Goal: Task Accomplishment & Management: Use online tool/utility

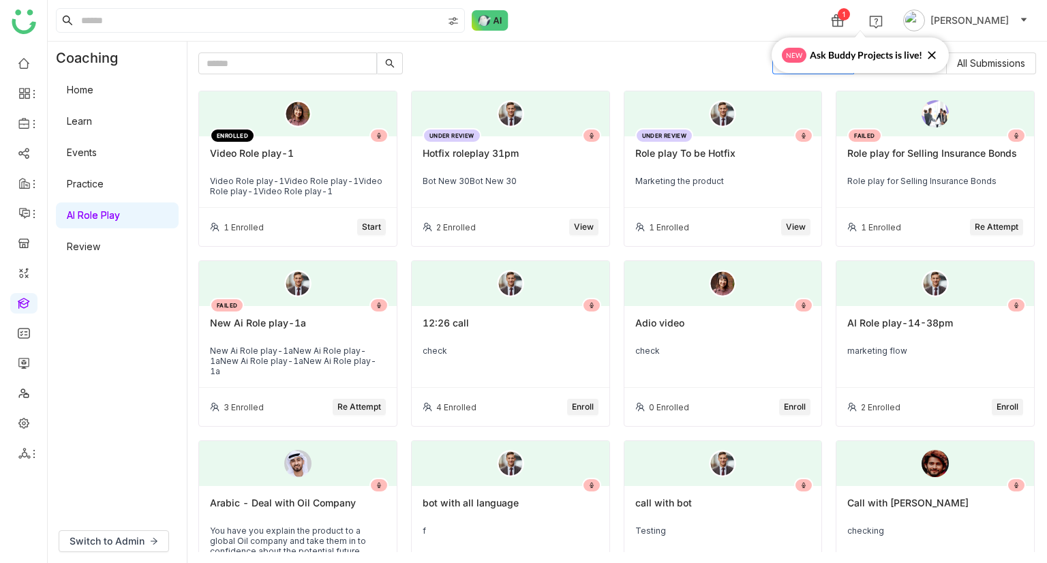
click at [370, 229] on span "Start" at bounding box center [371, 227] width 19 height 13
click at [367, 225] on span "Start" at bounding box center [371, 227] width 19 height 13
click at [365, 224] on span "Start" at bounding box center [371, 227] width 19 height 13
click at [97, 361] on div "Coaching Home Learn Events Practice AI Role Play Review" at bounding box center [117, 281] width 139 height 478
click at [368, 226] on span "Start" at bounding box center [371, 227] width 19 height 13
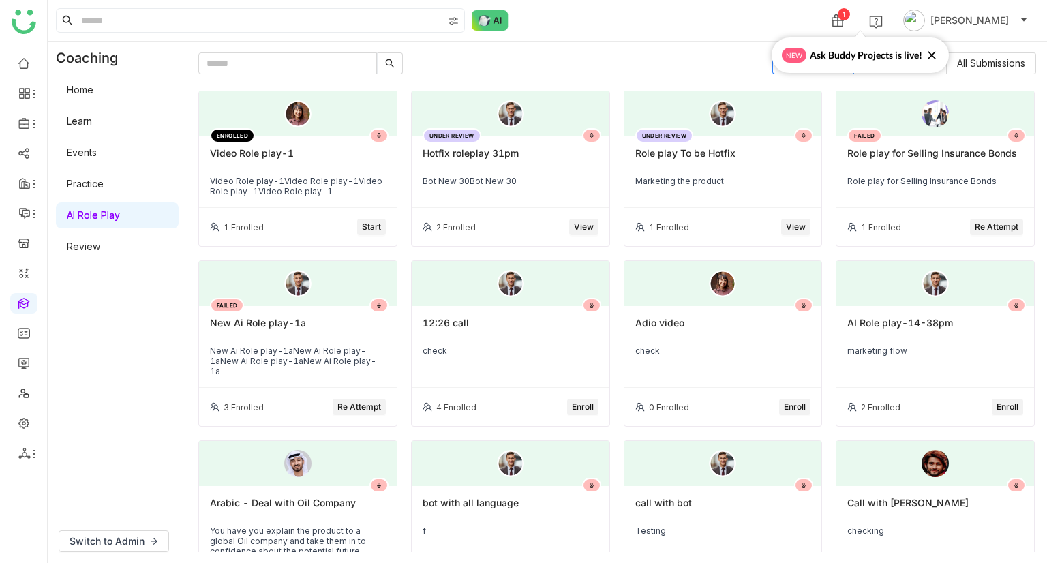
click at [329, 209] on div "1 Enrolled Start" at bounding box center [298, 227] width 198 height 38
click at [365, 221] on span "Start" at bounding box center [371, 227] width 19 height 13
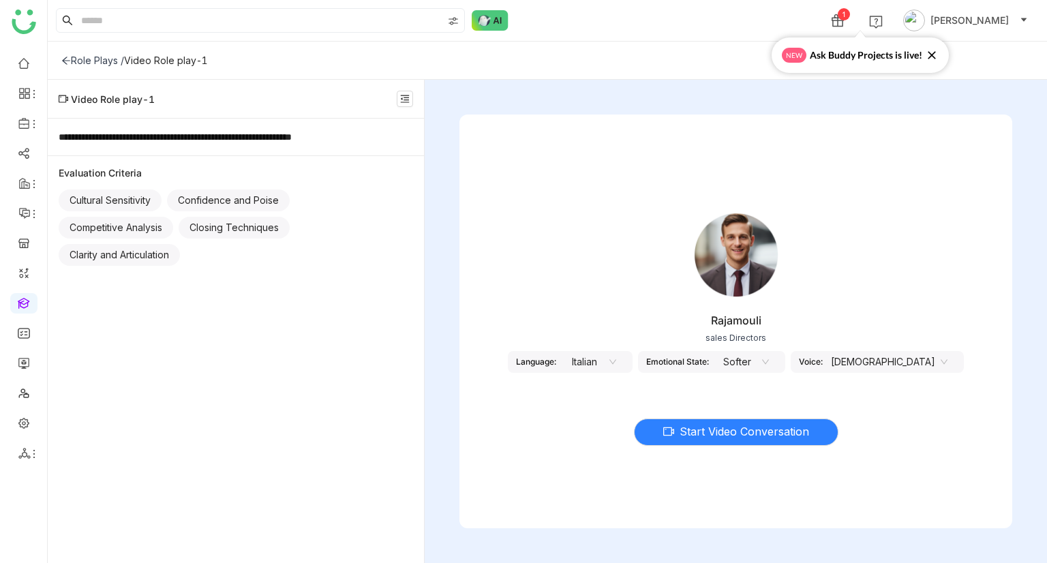
click at [616, 361] on nz-select-item "Italian" at bounding box center [590, 362] width 52 height 20
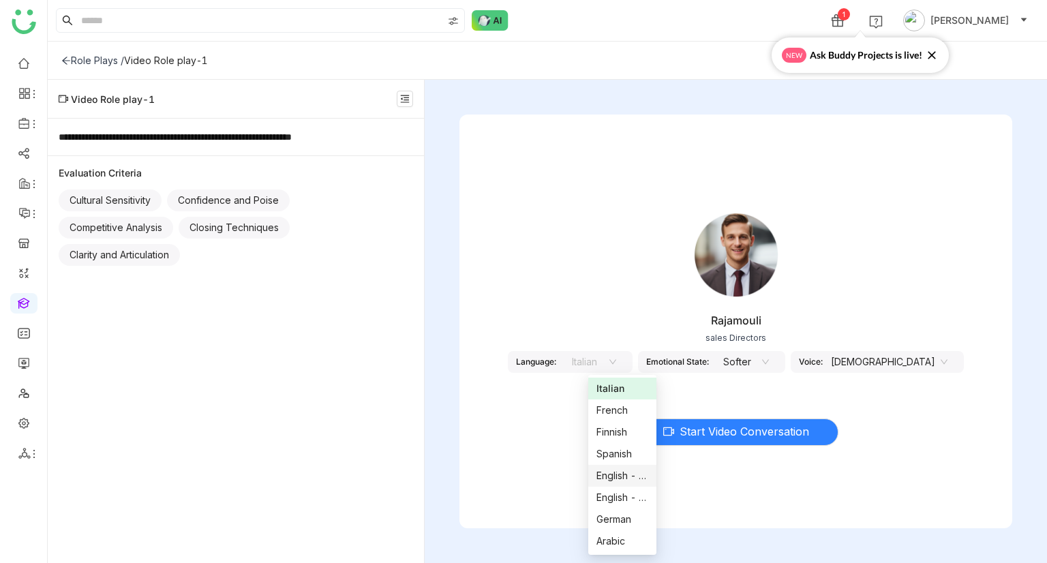
click at [619, 474] on div "English - US" at bounding box center [622, 475] width 52 height 15
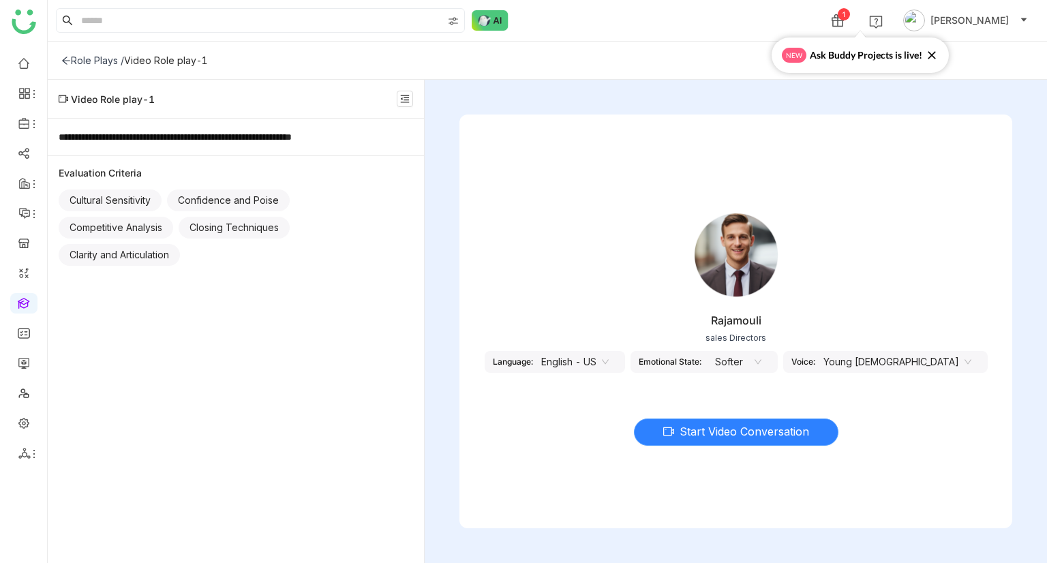
click at [736, 432] on span "Start Video Conversation" at bounding box center [745, 431] width 130 height 17
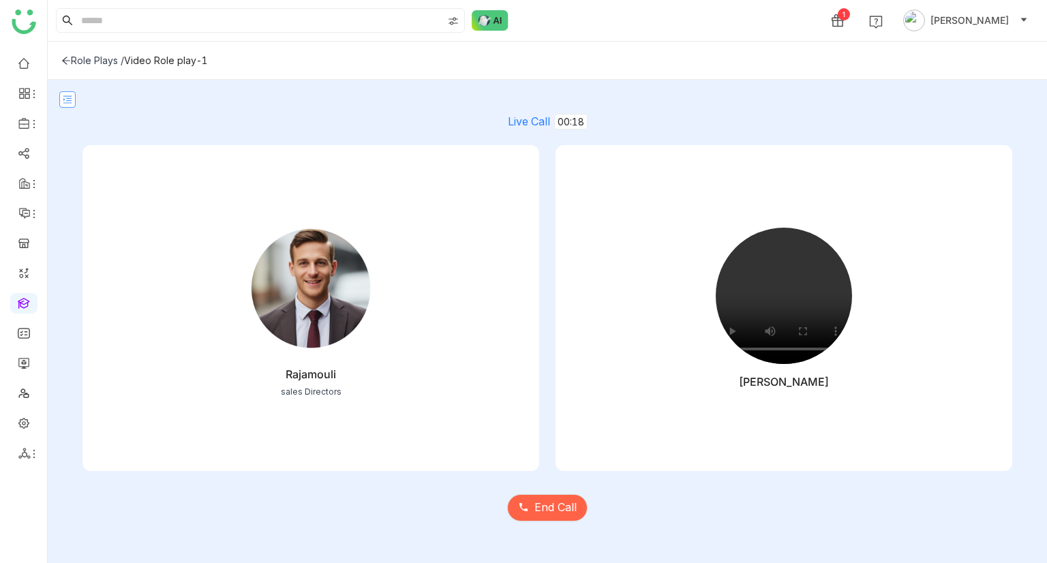
click at [66, 100] on icon at bounding box center [67, 99] width 9 height 7
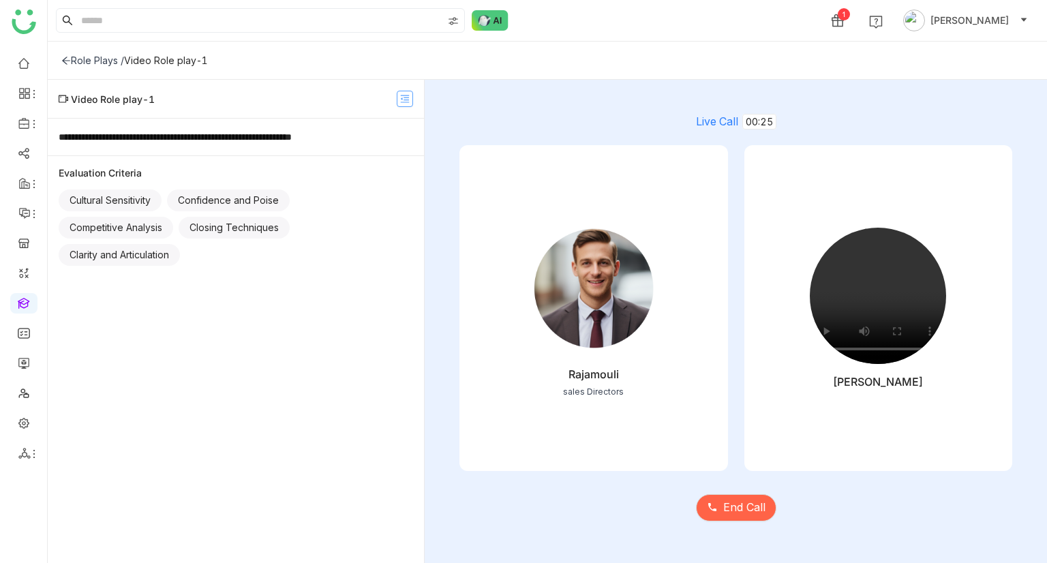
click at [398, 100] on nz-icon at bounding box center [404, 99] width 15 height 10
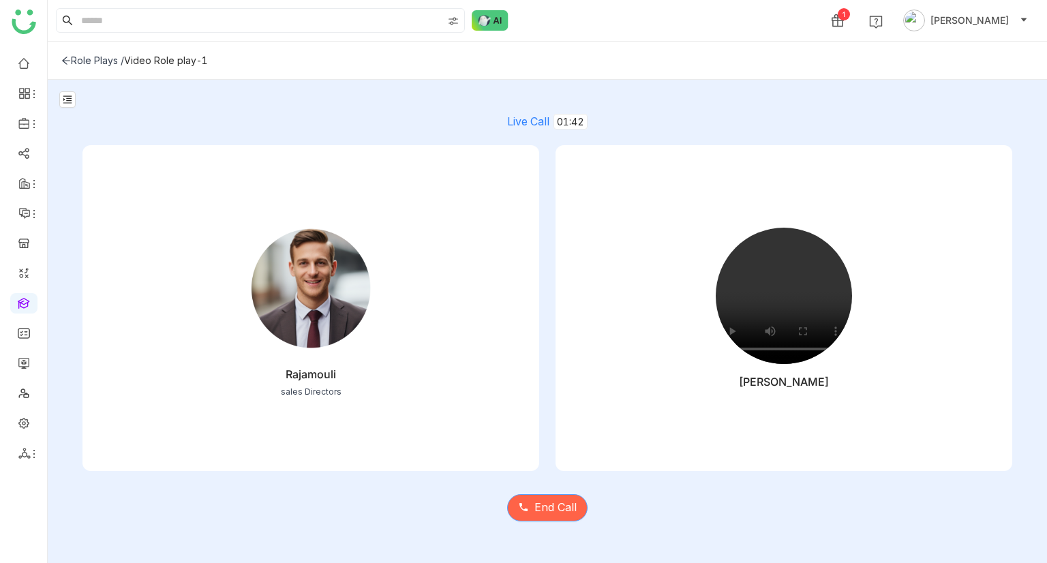
click at [556, 506] on span "End Call" at bounding box center [555, 507] width 42 height 17
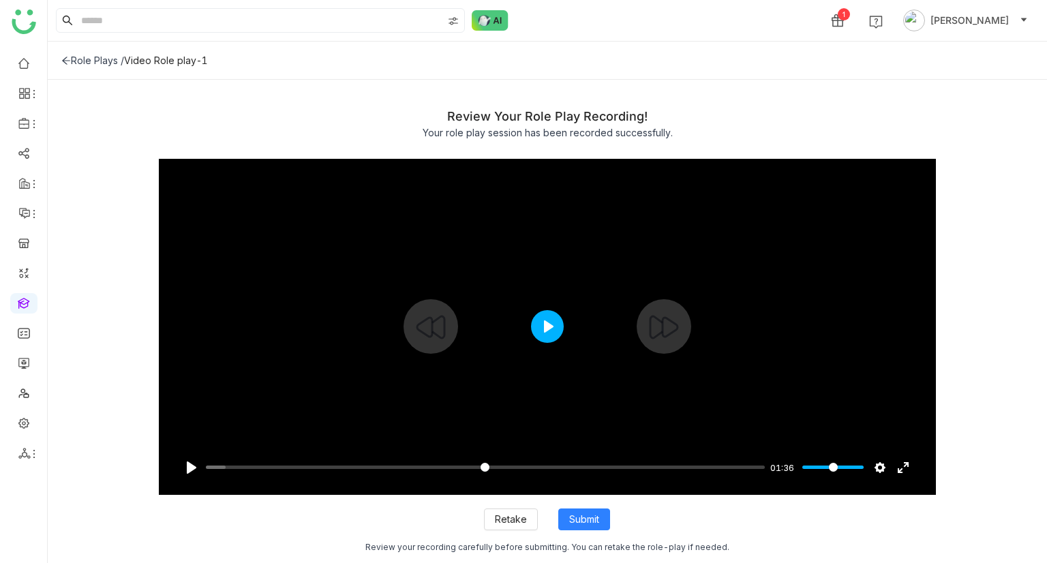
click at [544, 329] on button "Play" at bounding box center [547, 326] width 33 height 33
click at [349, 464] on input "Seek" at bounding box center [483, 467] width 554 height 13
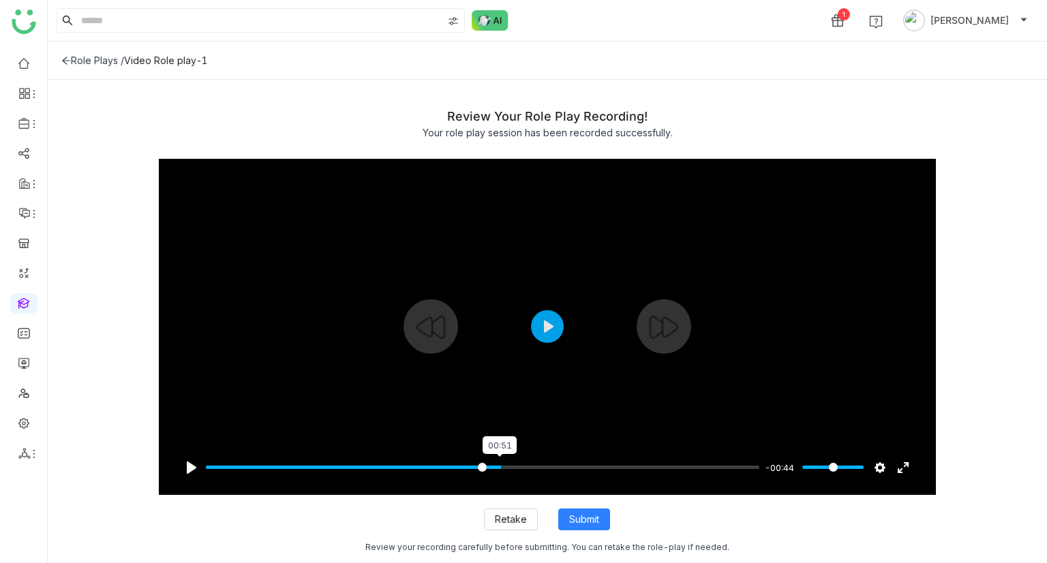
click at [499, 468] on input "Seek" at bounding box center [483, 467] width 554 height 13
click at [575, 468] on input "Seek" at bounding box center [483, 467] width 554 height 13
click at [642, 459] on div "Pause Play % buffered 01:12 -00:30 Settings Captions Disabled Quality undefined…" at bounding box center [548, 467] width 778 height 55
click at [659, 468] on input "Seek" at bounding box center [483, 467] width 554 height 13
click at [564, 329] on div at bounding box center [548, 327] width 778 height 336
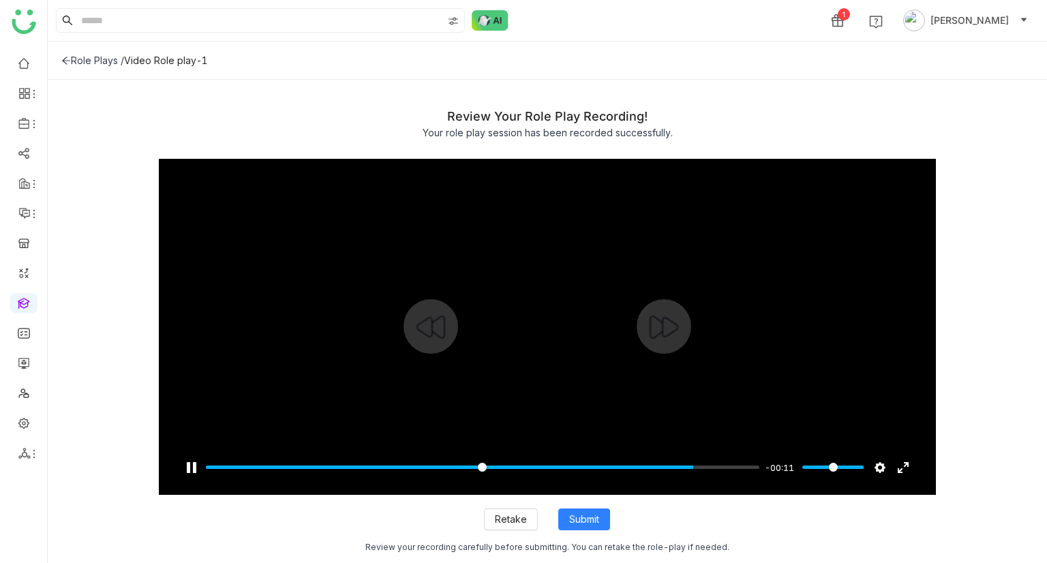
type input "*****"
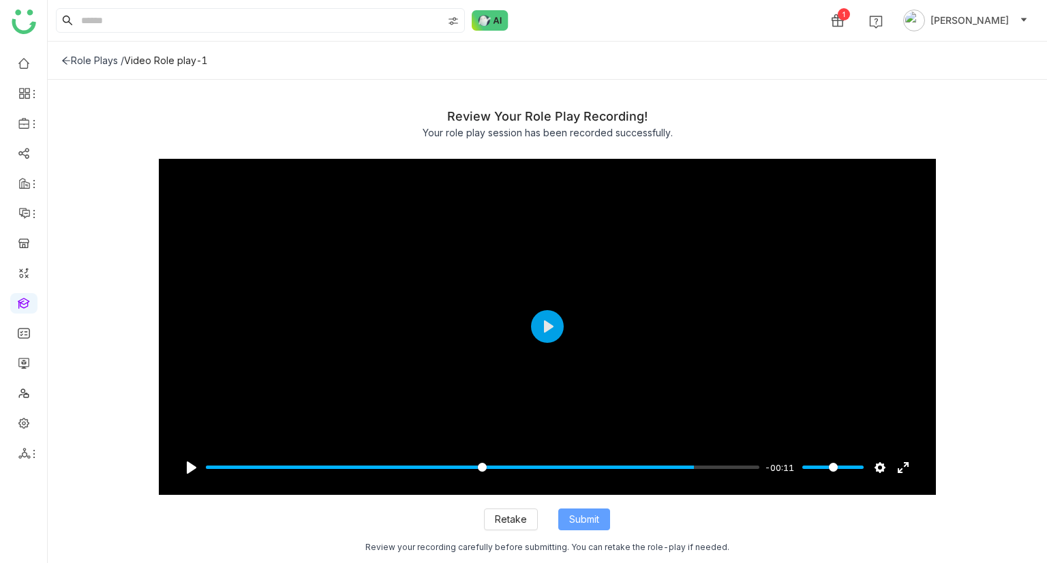
click at [580, 521] on span "Submit" at bounding box center [584, 519] width 30 height 15
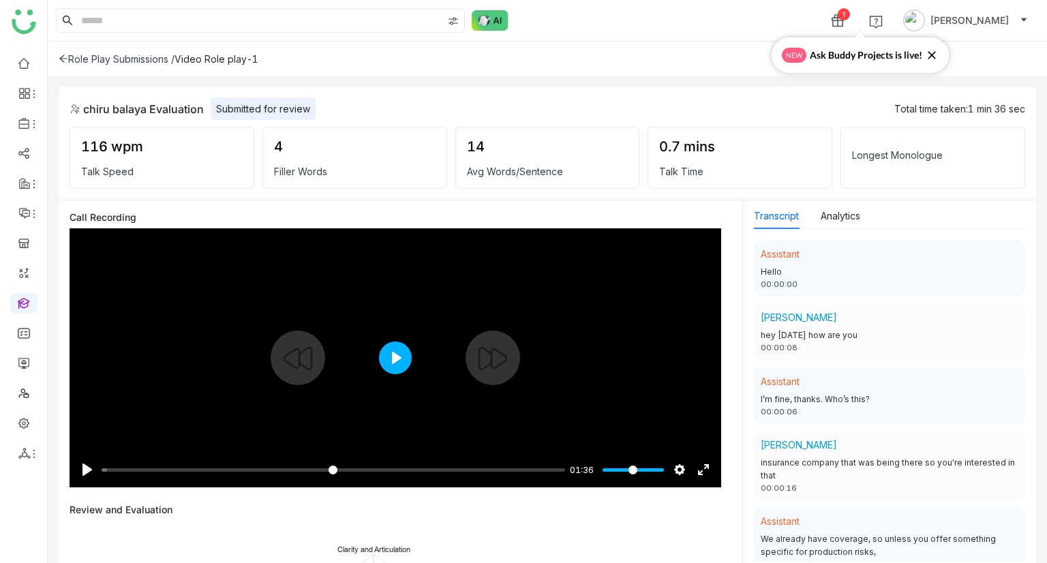
click at [382, 355] on button "Play" at bounding box center [395, 358] width 33 height 33
click at [404, 464] on input "Seek" at bounding box center [331, 470] width 458 height 13
click at [504, 468] on input "Seek" at bounding box center [331, 470] width 458 height 13
click at [549, 471] on input "Seek" at bounding box center [331, 470] width 458 height 13
click at [524, 466] on input "Seek" at bounding box center [331, 470] width 458 height 13
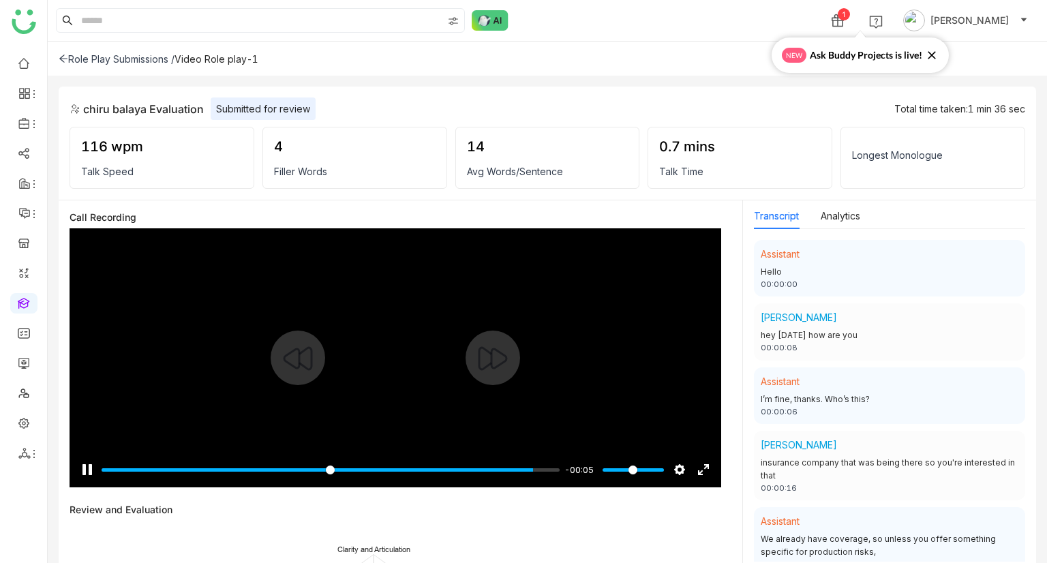
click at [482, 461] on div "Pause Play % buffered 01:20 -00:05 Settings Captions Disabled Quality undefined…" at bounding box center [396, 461] width 652 height 52
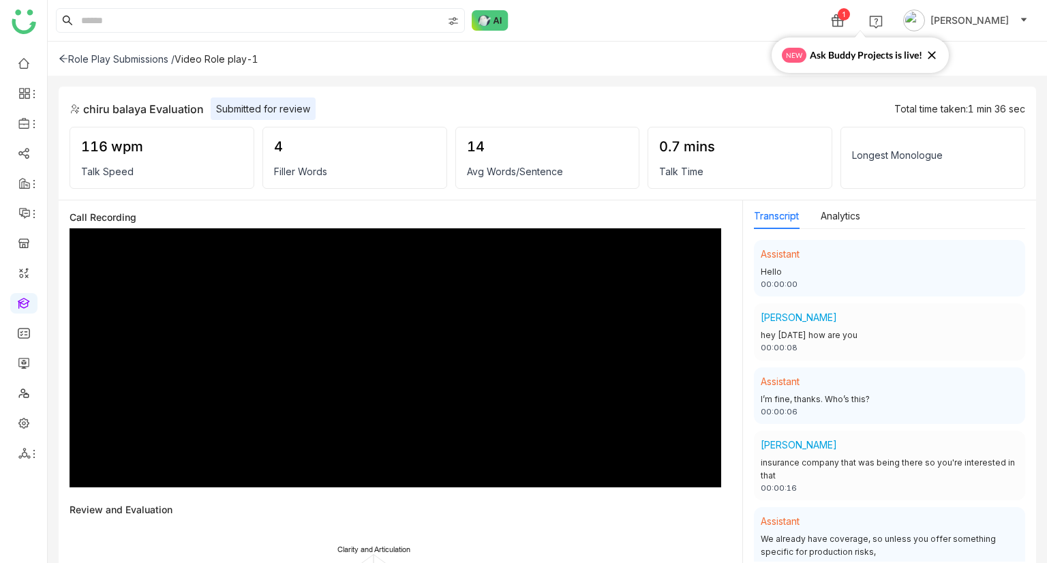
scroll to position [595, 0]
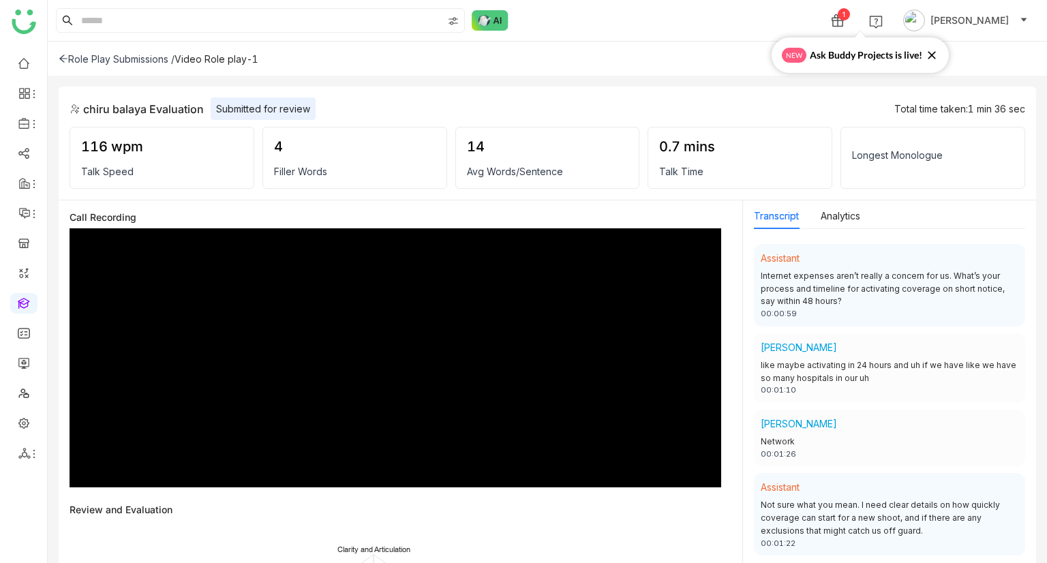
type input "***"
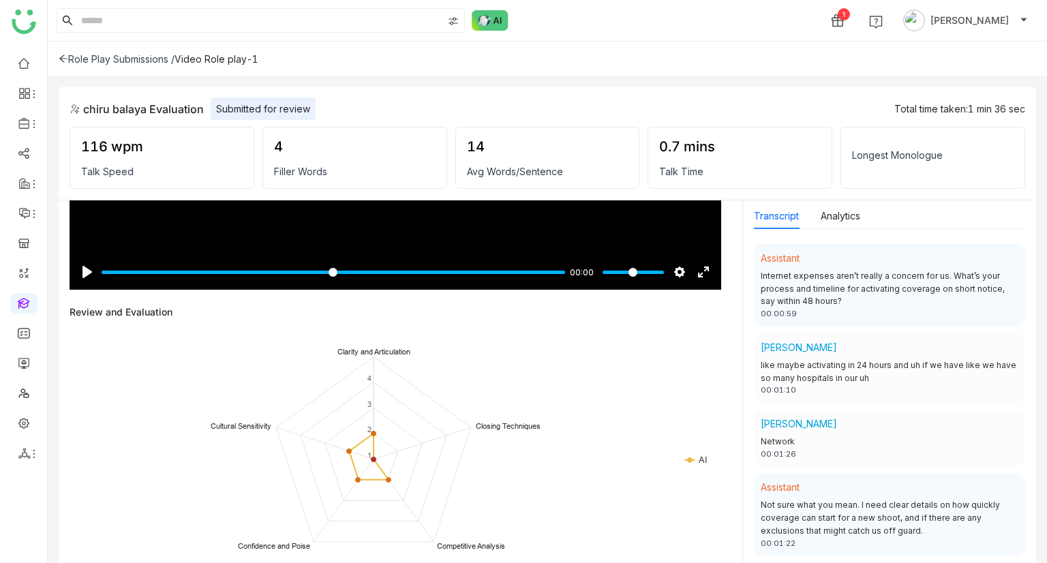
scroll to position [0, 0]
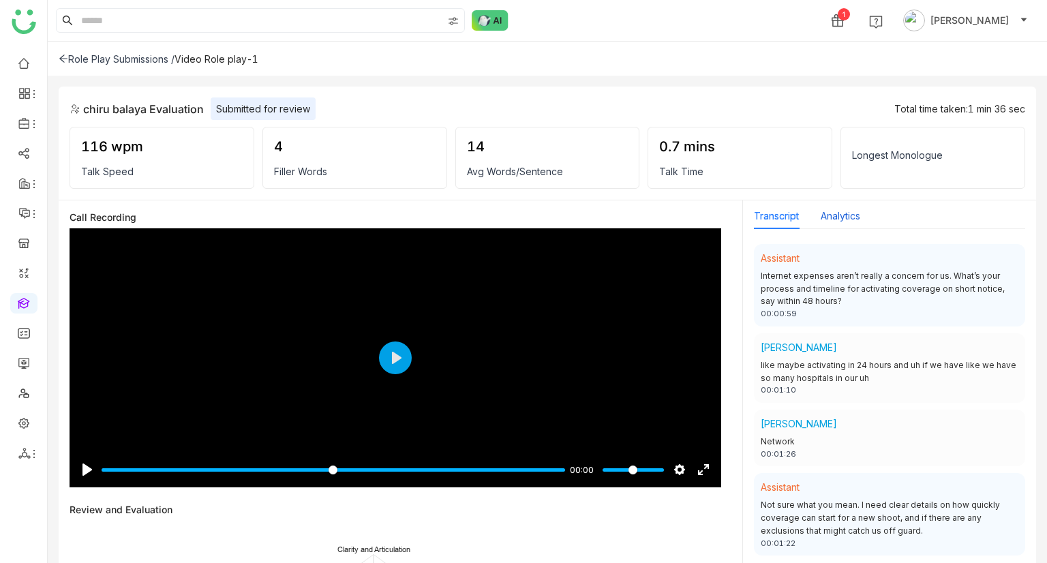
click at [853, 209] on button "Analytics" at bounding box center [841, 216] width 40 height 15
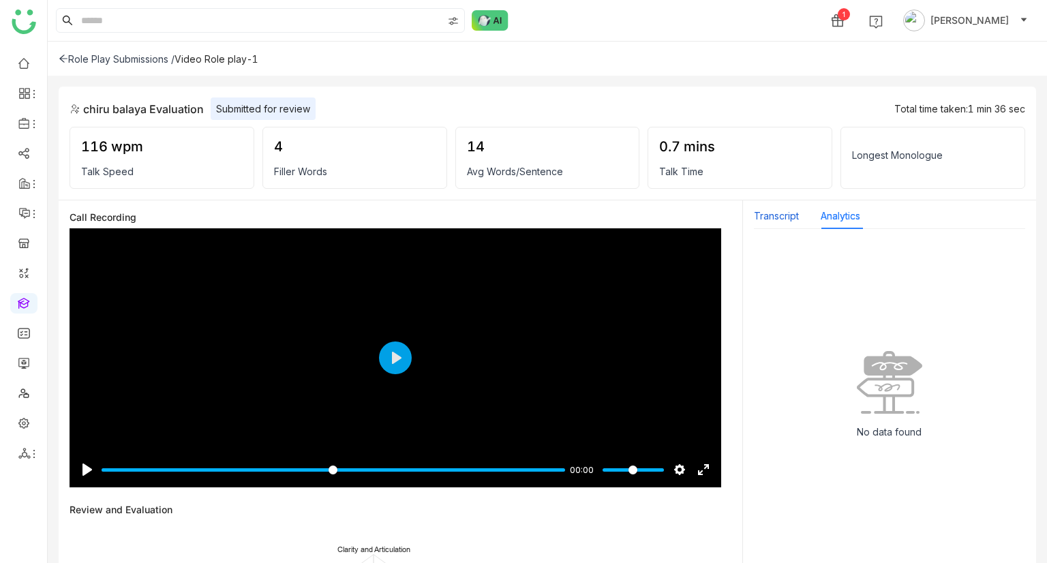
click at [777, 220] on button "Transcript" at bounding box center [776, 216] width 45 height 15
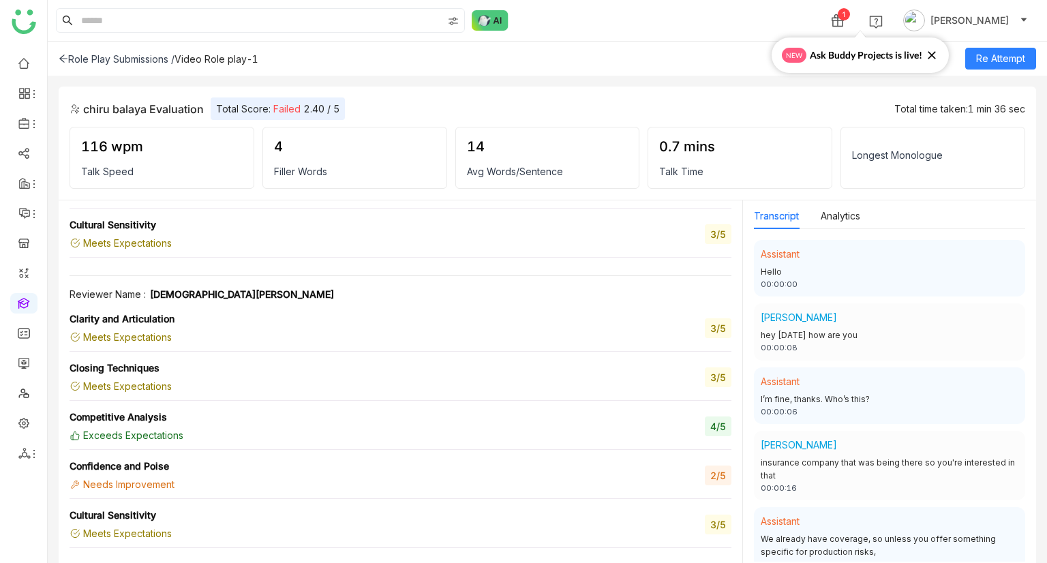
scroll to position [1450, 0]
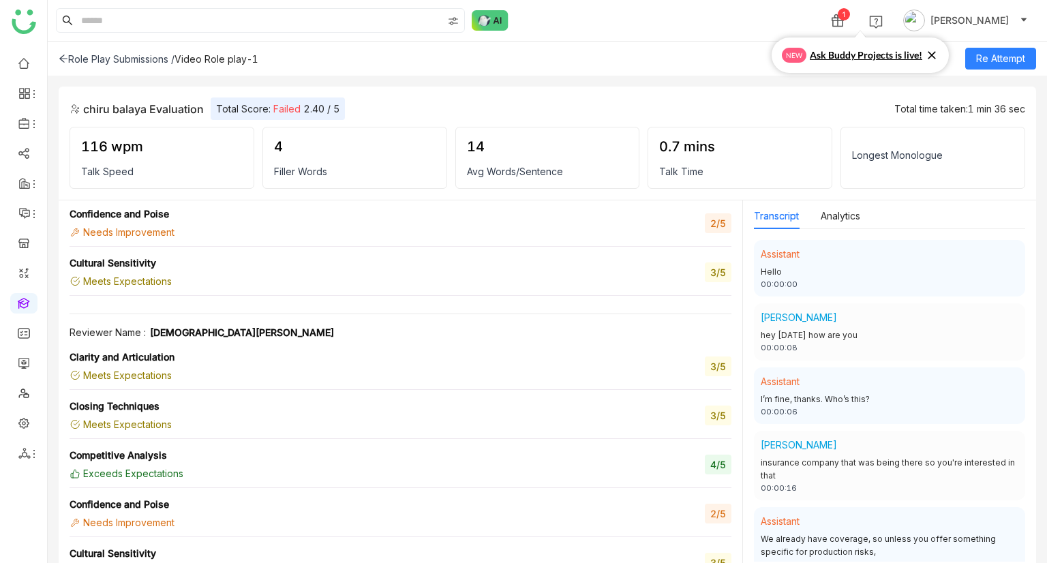
click at [931, 52] on icon at bounding box center [932, 55] width 14 height 14
click at [147, 57] on div "Role Play Submissions /" at bounding box center [117, 59] width 116 height 12
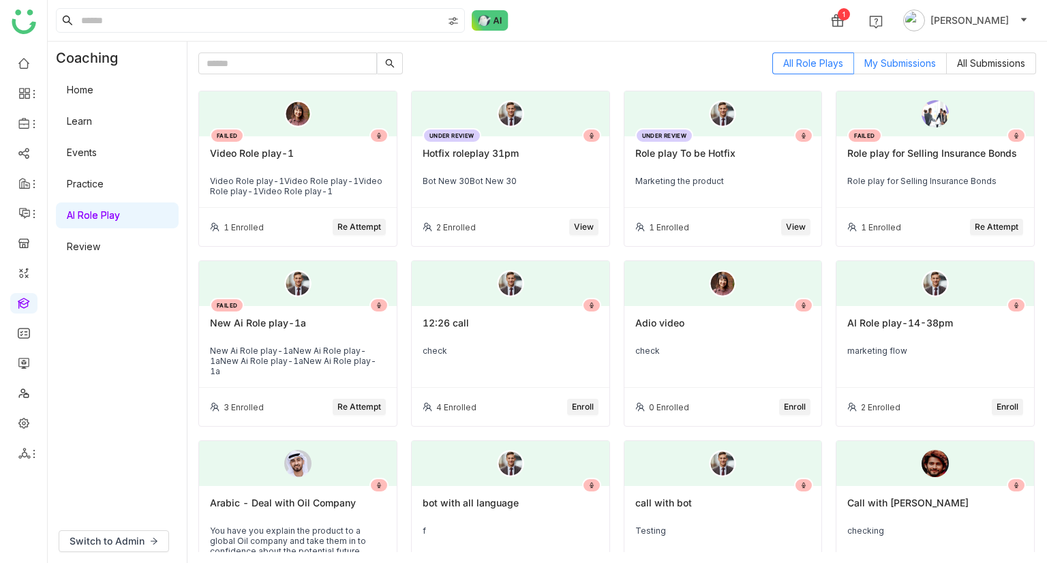
click at [900, 63] on span "My Submissions" at bounding box center [900, 63] width 72 height 12
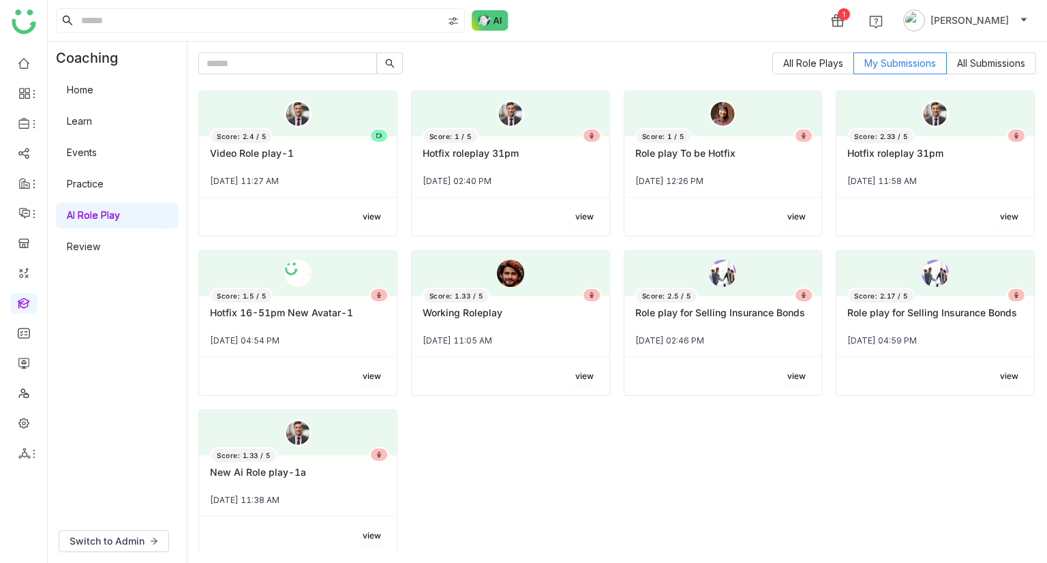
click at [364, 213] on span "view" at bounding box center [372, 217] width 18 height 13
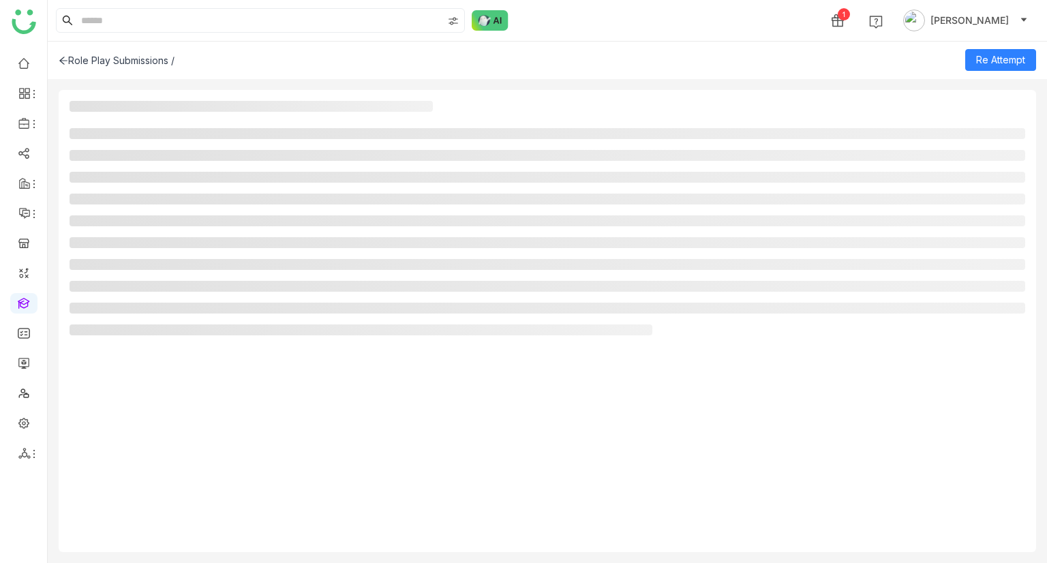
click at [104, 61] on div "Role Play Submissions /" at bounding box center [117, 61] width 116 height 12
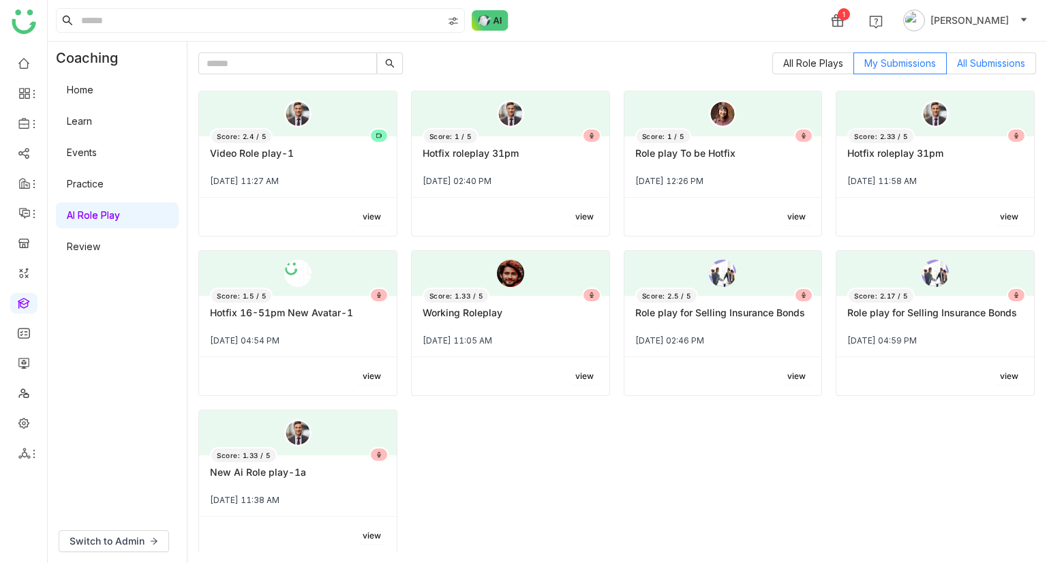
click at [997, 67] on span "All Submissions" at bounding box center [991, 63] width 68 height 12
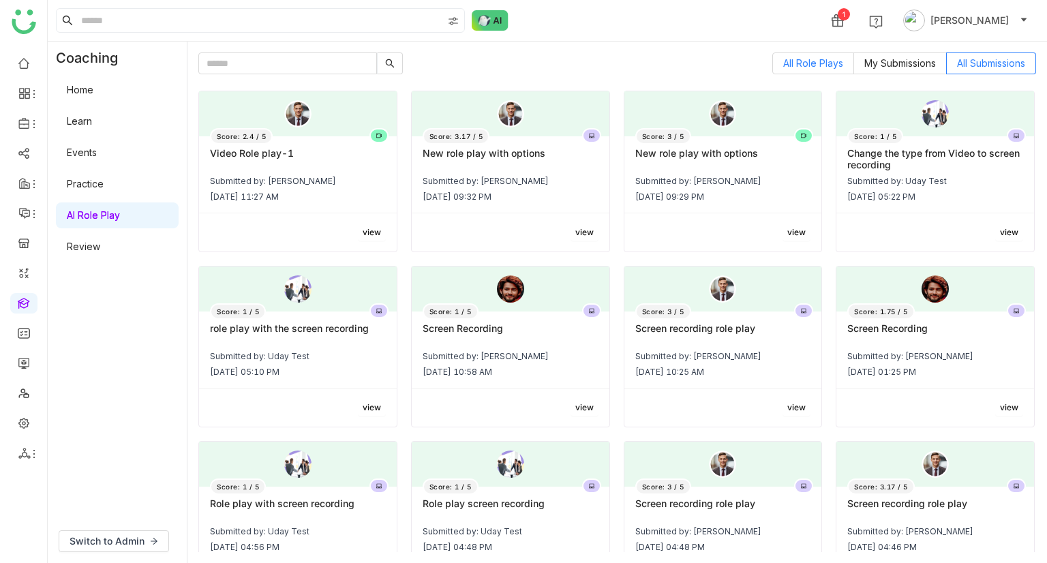
click at [809, 67] on span "All Role Plays" at bounding box center [813, 63] width 60 height 12
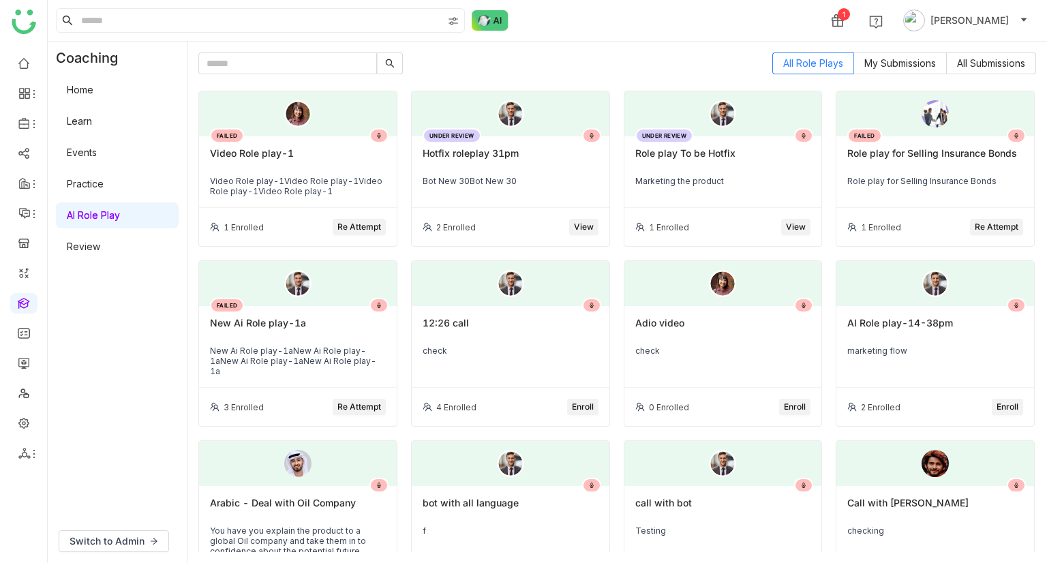
click at [346, 219] on button "Re Attempt" at bounding box center [359, 227] width 53 height 16
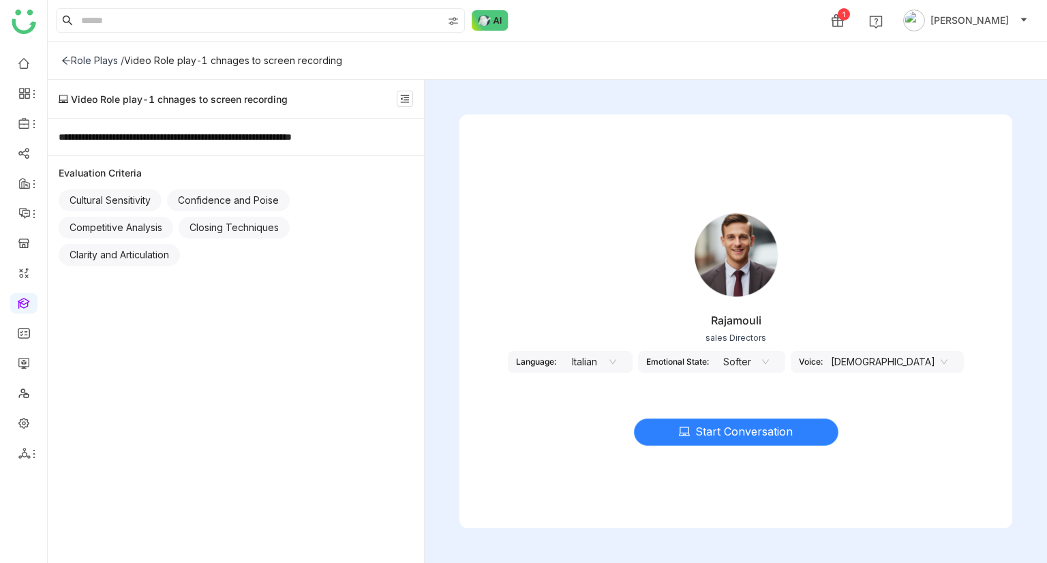
click at [709, 429] on span "Start Conversation" at bounding box center [743, 431] width 97 height 17
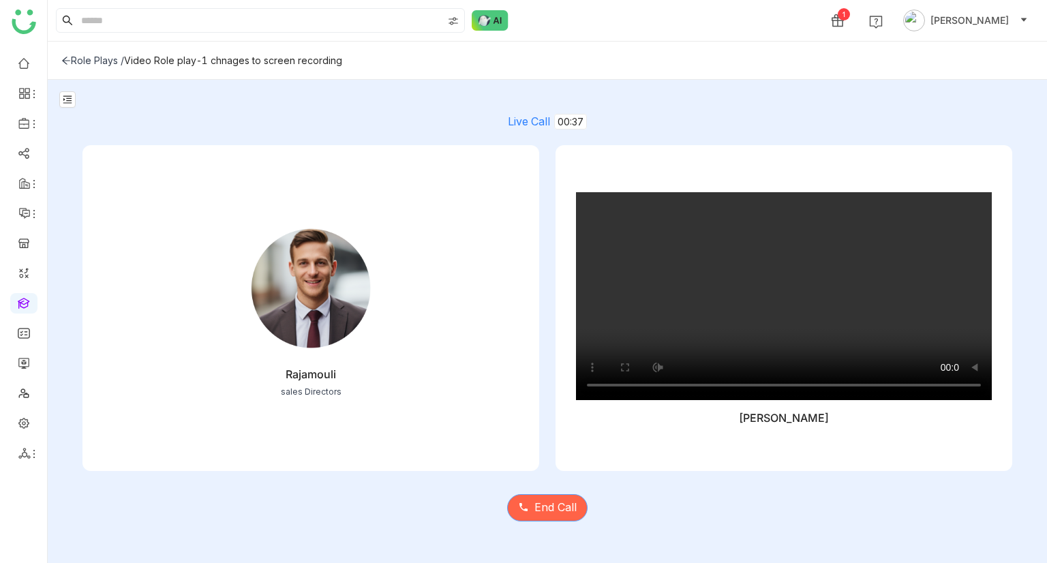
click at [553, 511] on span "End Call" at bounding box center [555, 507] width 42 height 17
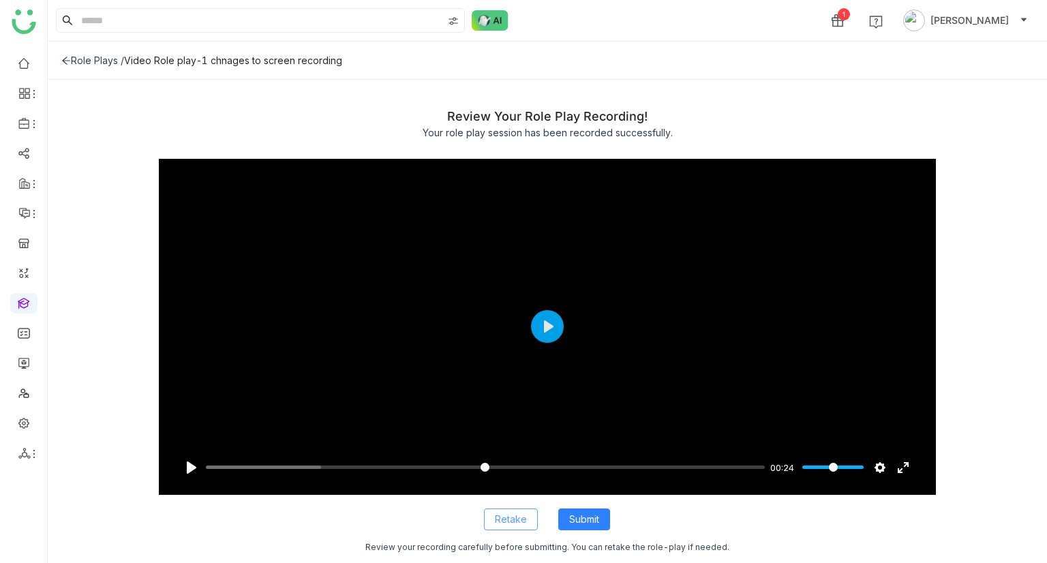
click at [518, 519] on span "Retake" at bounding box center [511, 519] width 32 height 15
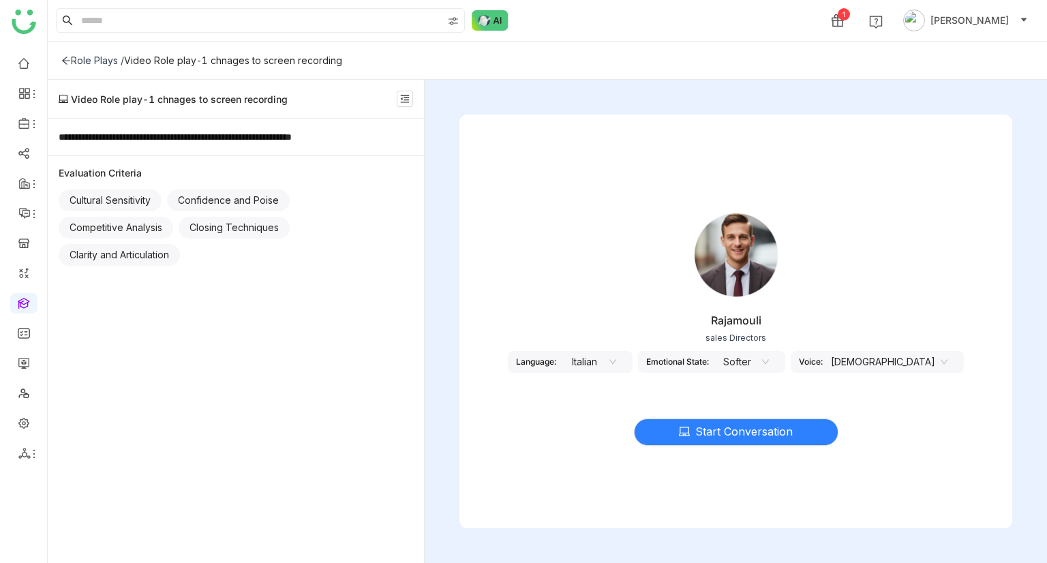
click at [616, 363] on nz-select-item "Italian" at bounding box center [590, 362] width 52 height 20
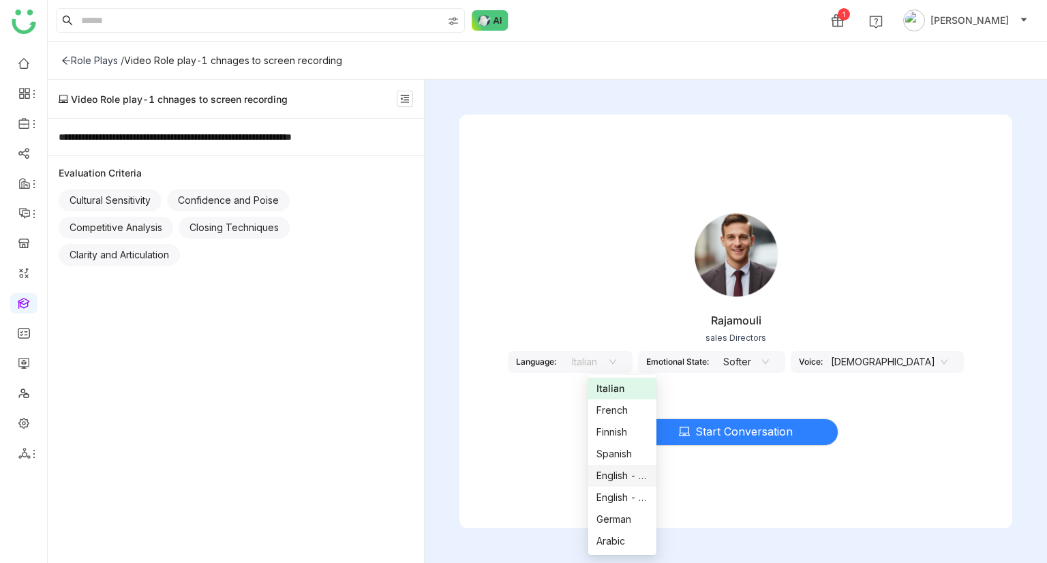
click at [615, 473] on div "English - US" at bounding box center [622, 475] width 52 height 15
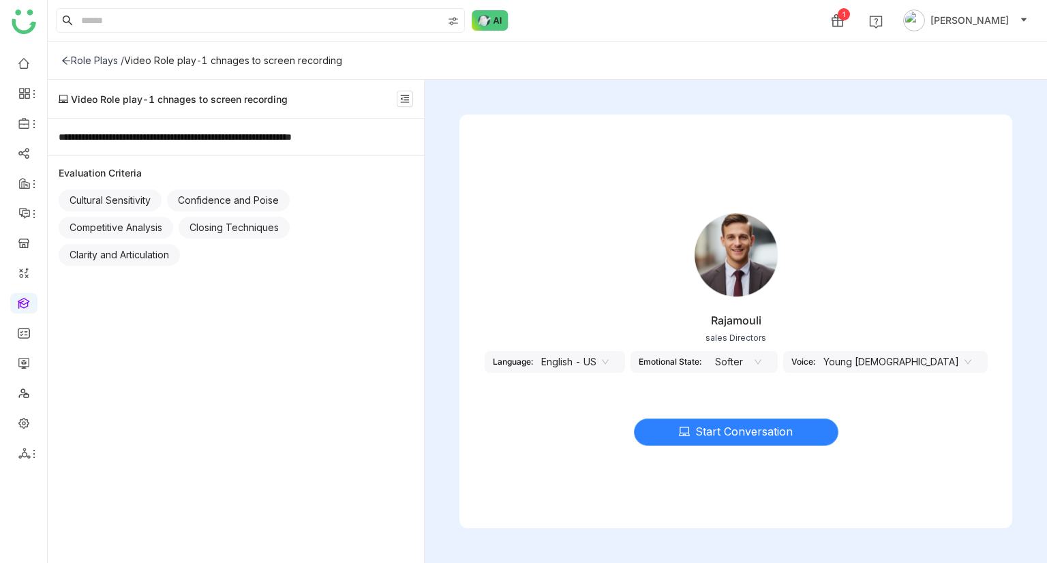
click at [732, 436] on span "Start Conversation" at bounding box center [743, 431] width 97 height 17
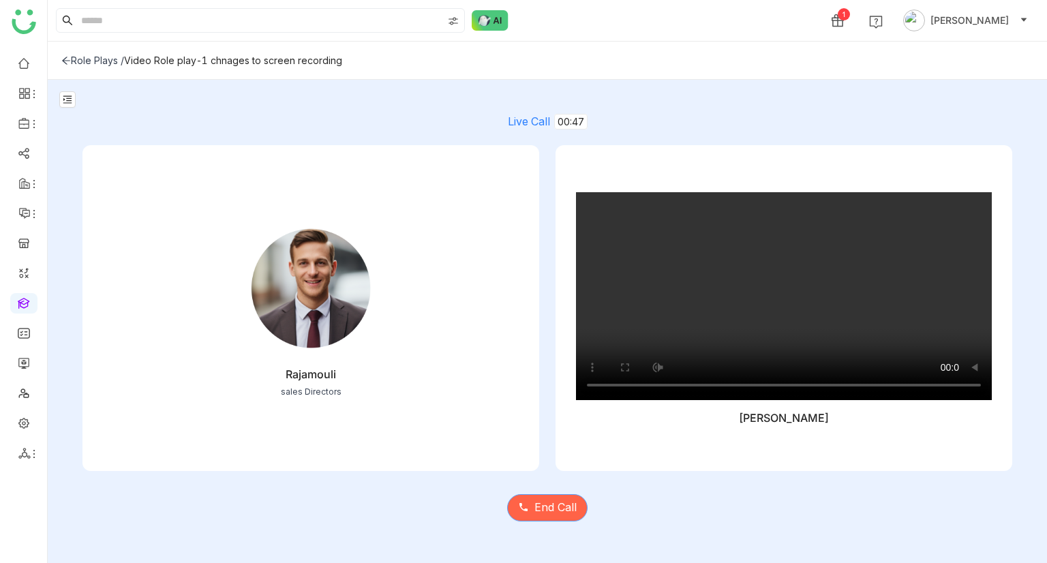
click at [550, 498] on button "End Call" at bounding box center [547, 507] width 80 height 27
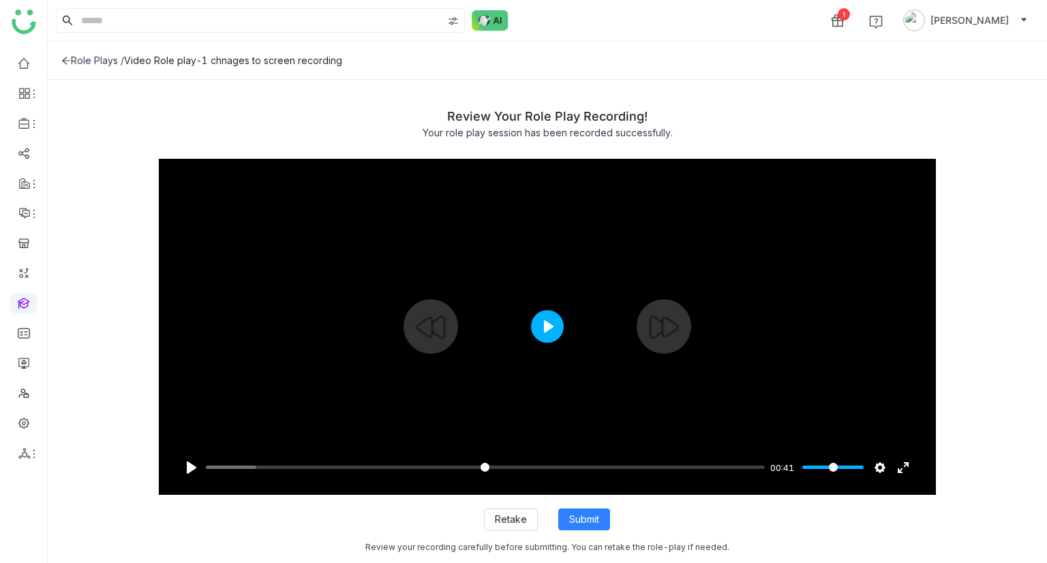
click at [543, 320] on button "Play" at bounding box center [547, 326] width 33 height 33
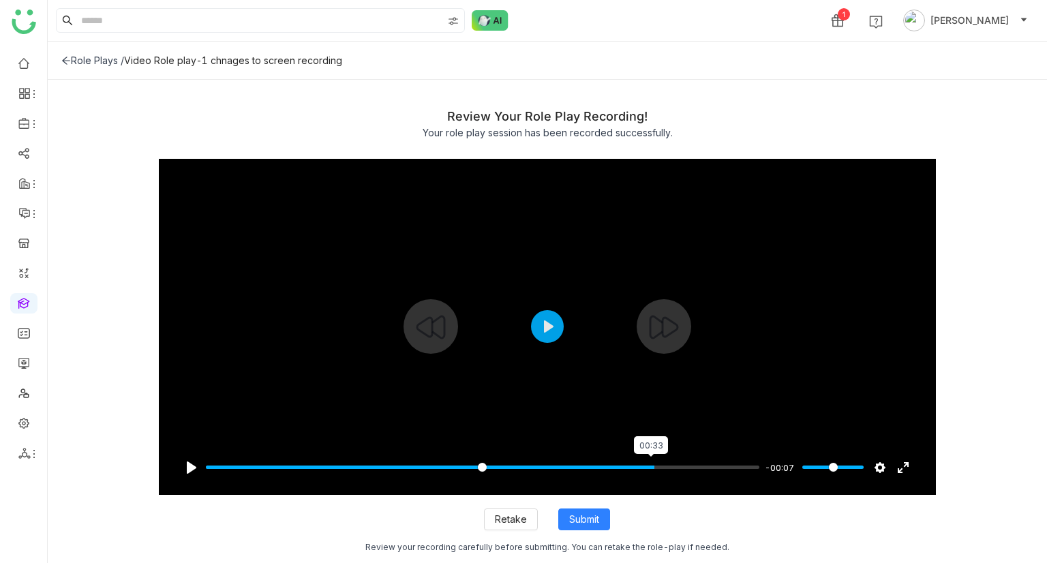
click at [650, 464] on input "Seek" at bounding box center [483, 467] width 554 height 13
click at [493, 466] on input "Seek" at bounding box center [483, 467] width 554 height 13
click at [629, 463] on input "Seek" at bounding box center [483, 467] width 554 height 13
click at [708, 467] on input "Seek" at bounding box center [483, 467] width 554 height 13
click at [738, 464] on input "Seek" at bounding box center [483, 467] width 554 height 13
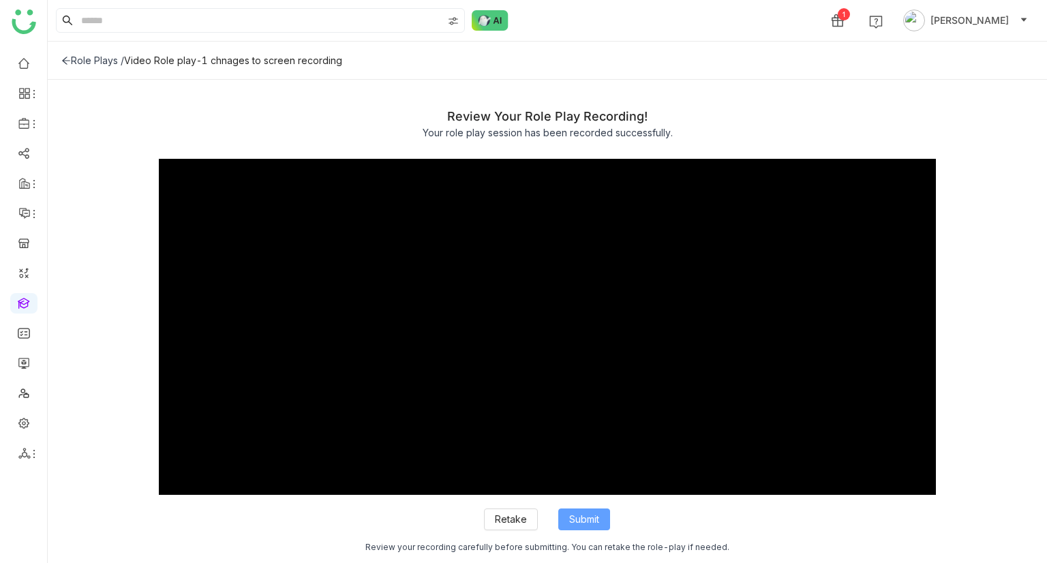
type input "***"
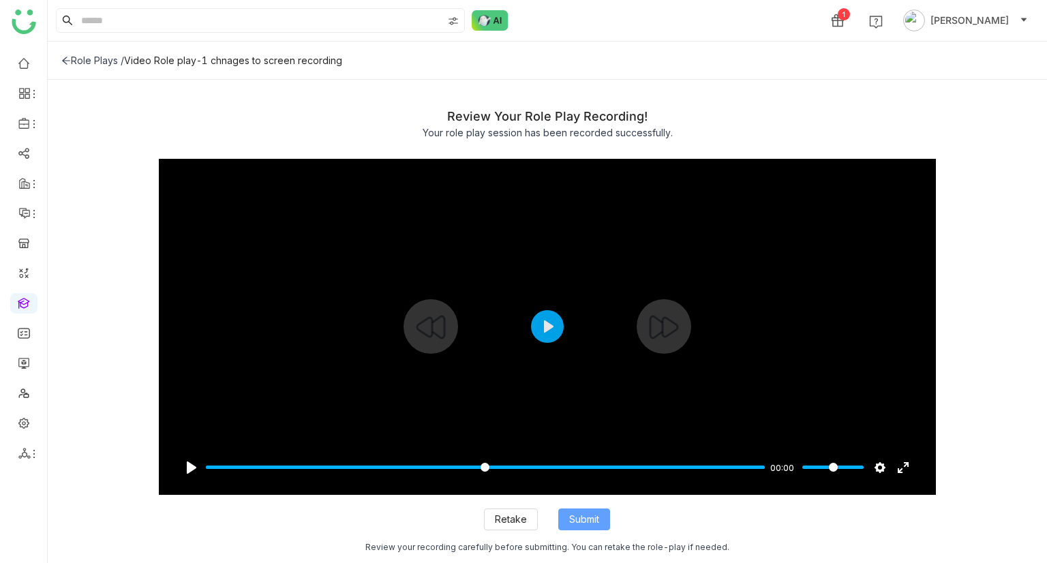
click at [607, 523] on button "Submit" at bounding box center [584, 520] width 52 height 22
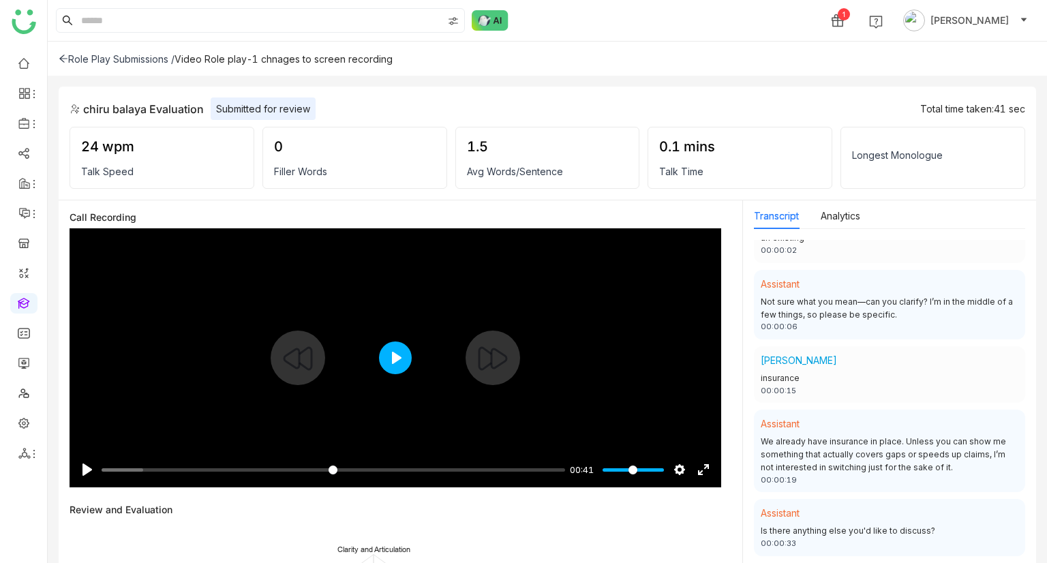
click at [384, 358] on button "Play" at bounding box center [395, 358] width 33 height 33
click at [407, 341] on div at bounding box center [396, 357] width 652 height 259
click at [382, 358] on button "Play" at bounding box center [395, 358] width 33 height 33
drag, startPoint x: 146, startPoint y: 466, endPoint x: 85, endPoint y: 460, distance: 60.9
type input "*"
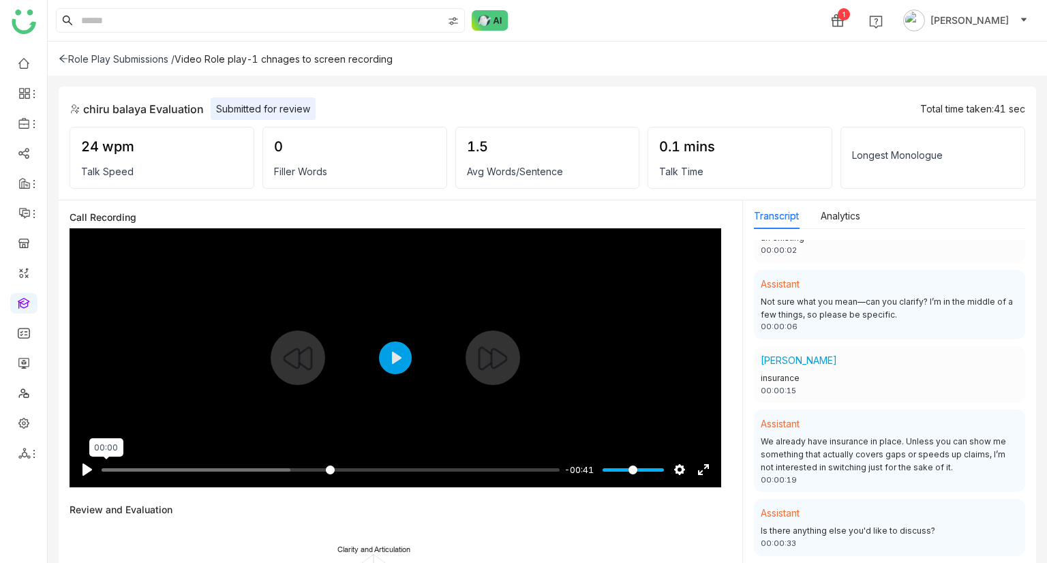
click at [102, 464] on input "Seek" at bounding box center [331, 470] width 458 height 13
click at [388, 370] on div at bounding box center [396, 357] width 652 height 259
click at [388, 370] on button "Play" at bounding box center [395, 358] width 33 height 33
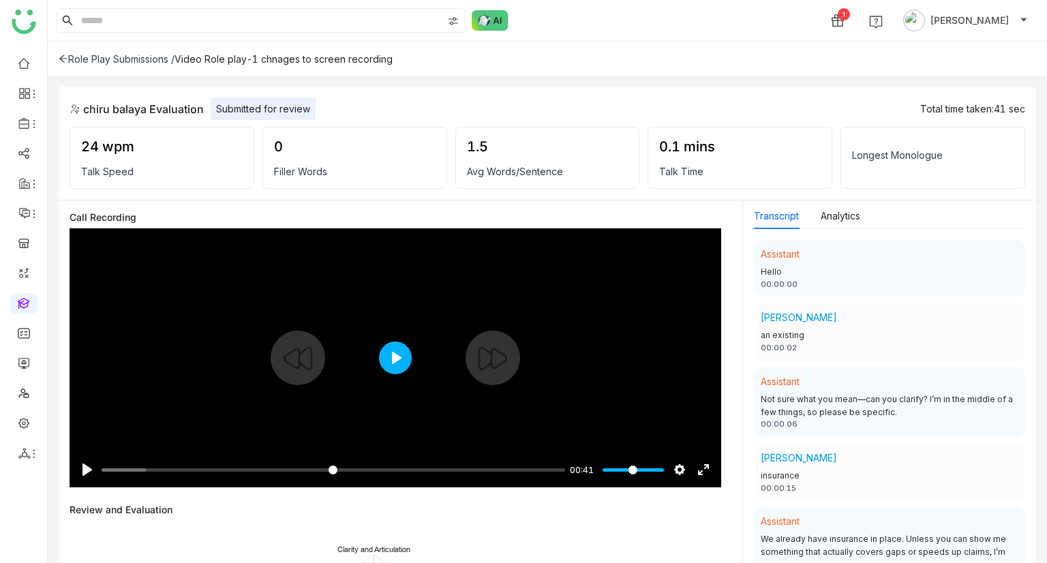
click at [392, 355] on button "Play" at bounding box center [395, 358] width 33 height 33
drag, startPoint x: 134, startPoint y: 466, endPoint x: 48, endPoint y: 463, distance: 86.6
click at [102, 464] on input "Seek" at bounding box center [331, 470] width 458 height 13
click at [391, 361] on div at bounding box center [396, 357] width 652 height 259
drag, startPoint x: 128, startPoint y: 466, endPoint x: 63, endPoint y: 466, distance: 65.4
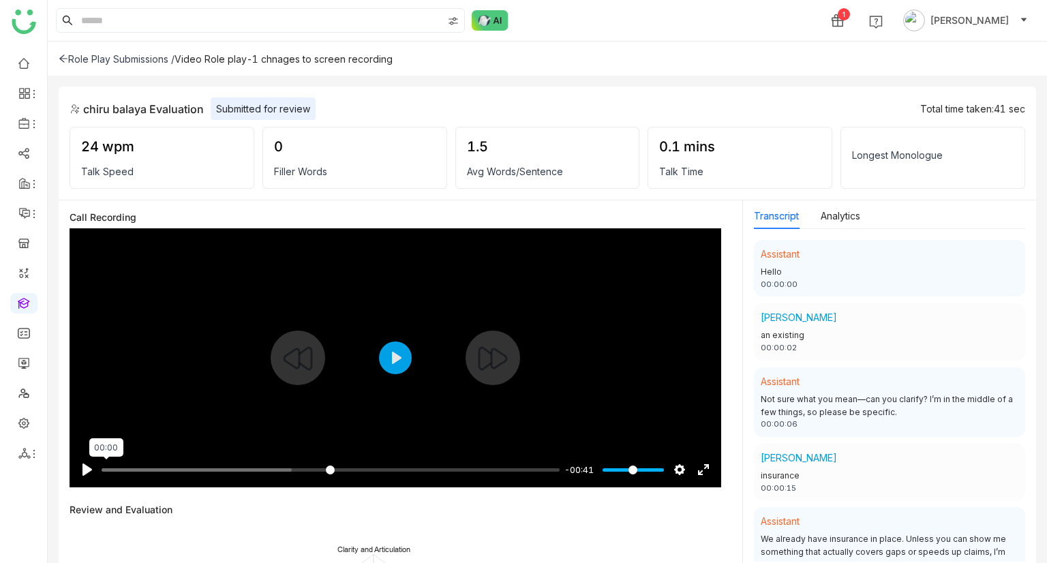
click at [102, 466] on input "Seek" at bounding box center [331, 470] width 458 height 13
click at [406, 358] on button "Play" at bounding box center [395, 358] width 33 height 33
click at [417, 329] on div at bounding box center [396, 357] width 652 height 259
type input "*****"
